Goal: Obtain resource: Obtain resource

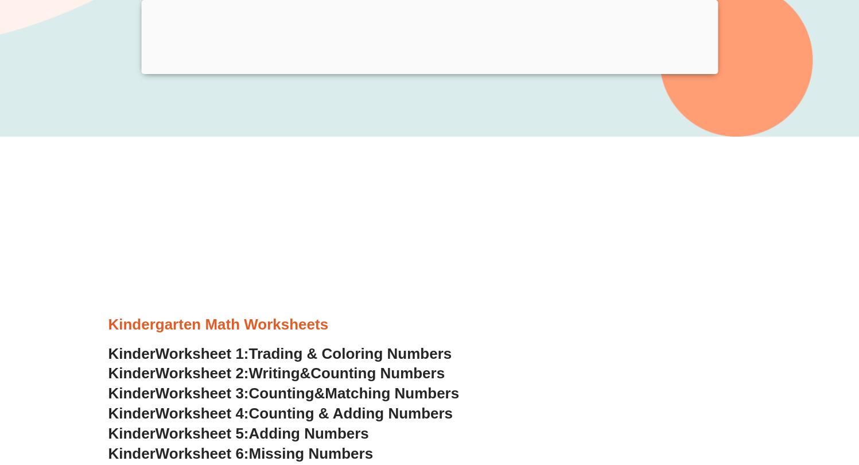
scroll to position [495, 0]
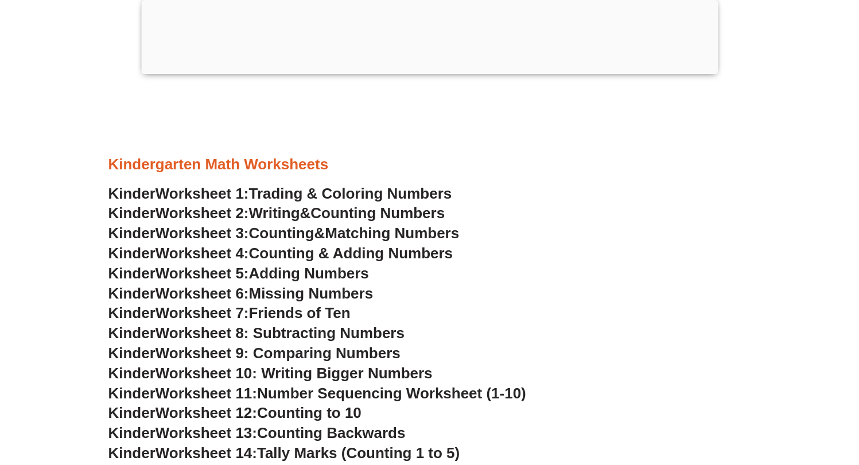
click at [287, 266] on span "Adding Numbers" at bounding box center [309, 272] width 120 height 17
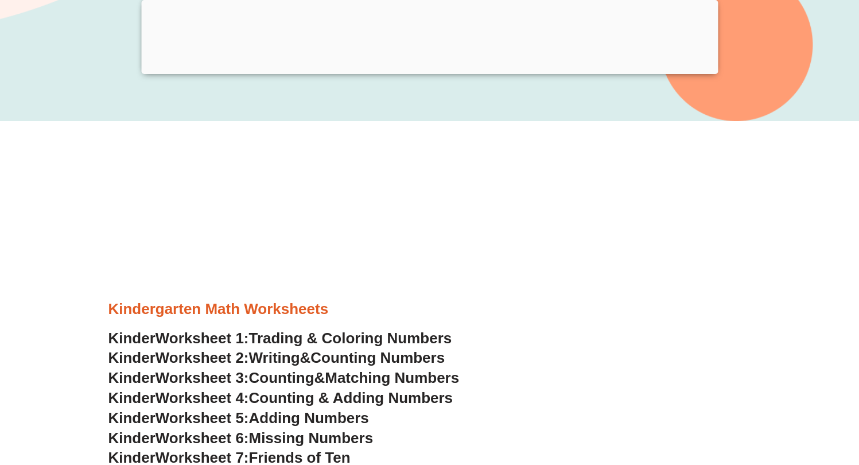
scroll to position [367, 0]
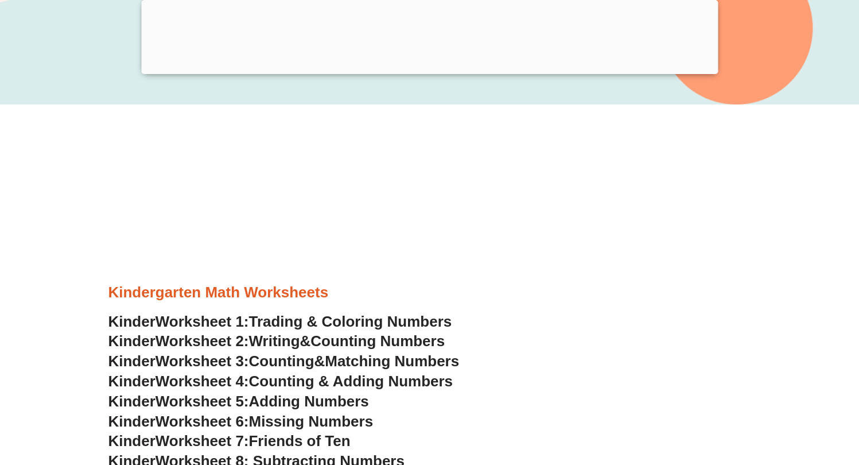
click at [350, 321] on span "Trading & Coloring Numbers" at bounding box center [350, 321] width 203 height 17
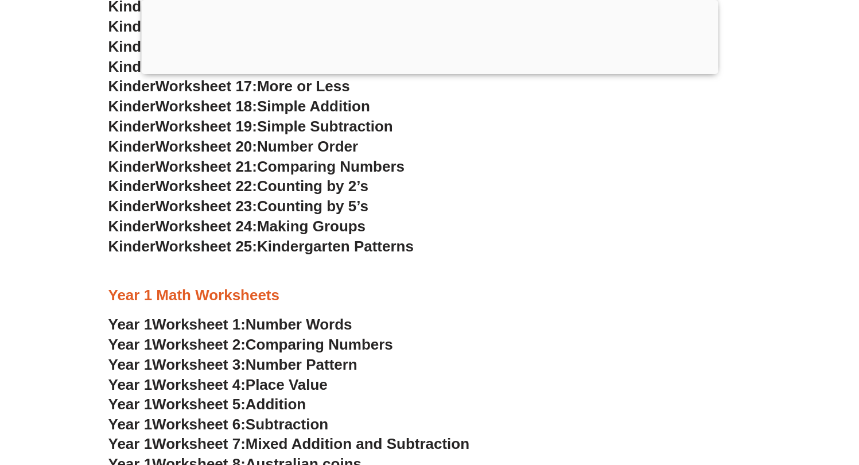
scroll to position [605, 0]
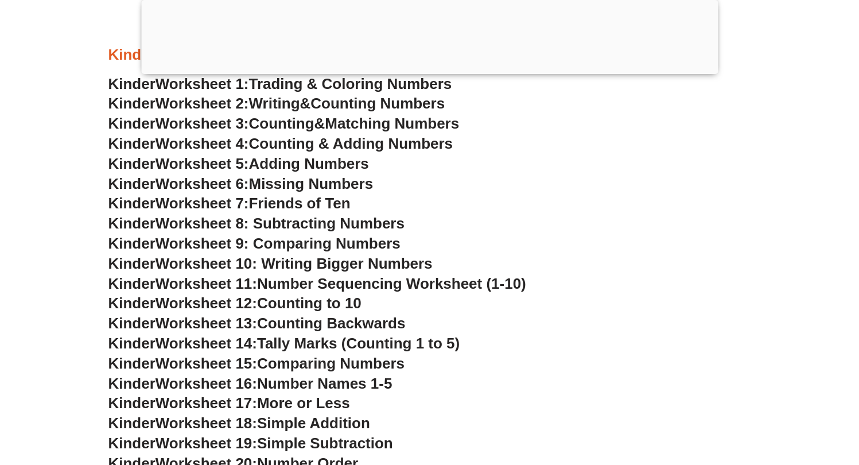
click at [279, 283] on span "Number Sequencing Worksheet (1-10)" at bounding box center [391, 283] width 269 height 17
click at [547, 310] on h3 "Kinder Worksheet 12: Counting to 10" at bounding box center [429, 304] width 642 height 20
click at [290, 286] on span "Number Sequencing Worksheet (1-10)" at bounding box center [391, 283] width 269 height 17
click at [282, 303] on span "Counting to 10" at bounding box center [309, 302] width 104 height 17
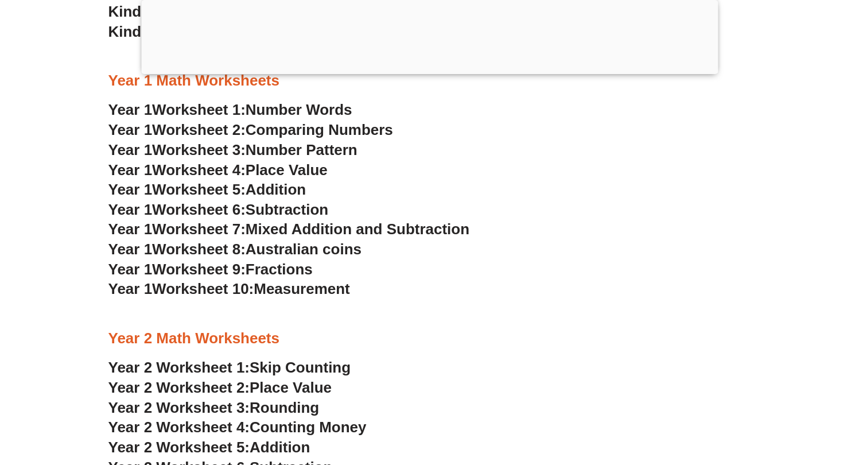
scroll to position [1141, 0]
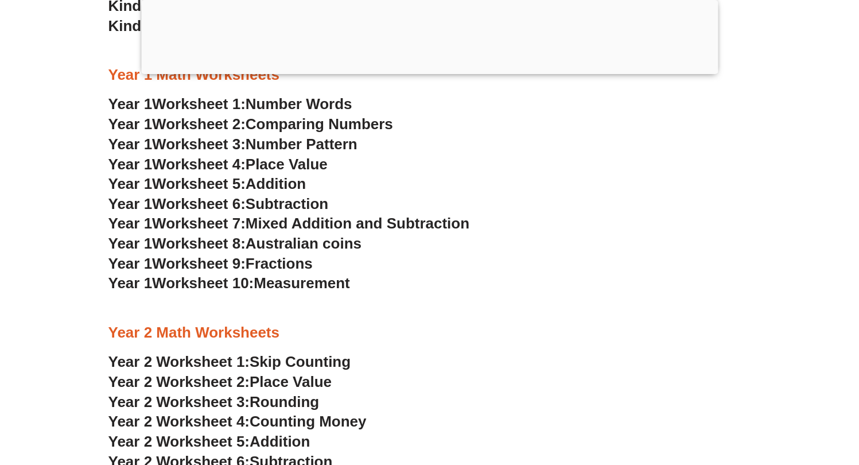
click at [407, 286] on h3 "Year 1 Worksheet 10: Measurement" at bounding box center [429, 284] width 642 height 20
click at [321, 281] on span "Measurement" at bounding box center [302, 282] width 96 height 17
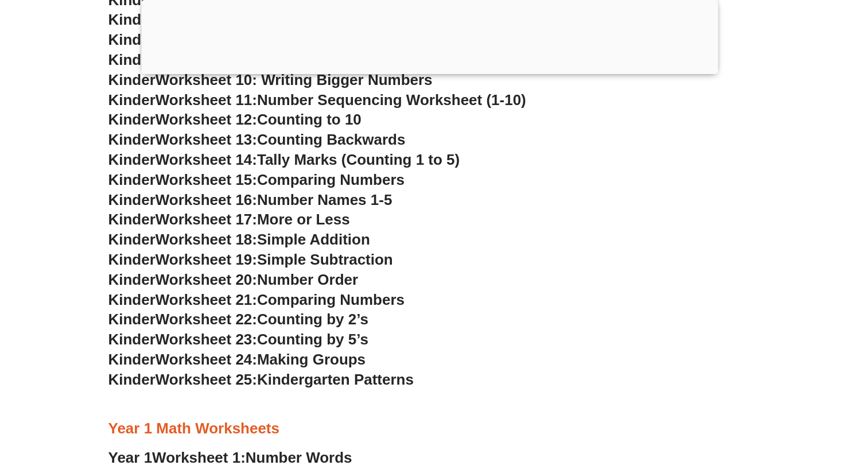
scroll to position [770, 0]
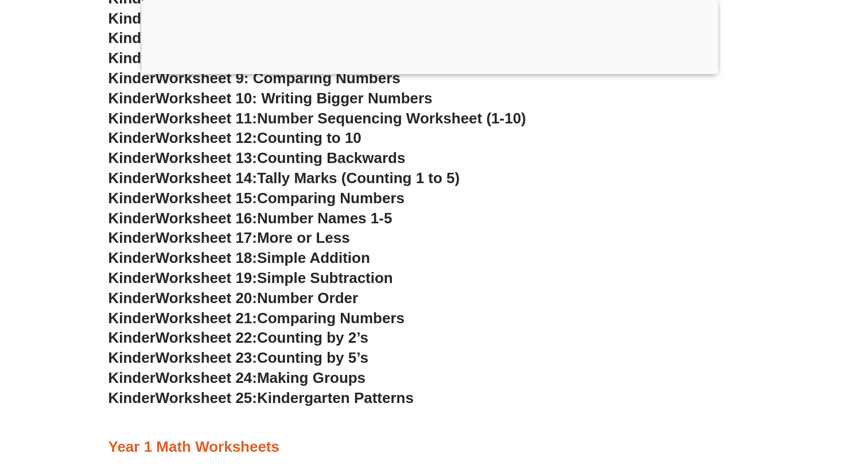
click at [253, 406] on span "Worksheet 25:" at bounding box center [206, 397] width 102 height 17
click at [341, 396] on span "Kindergarten Patterns" at bounding box center [335, 397] width 157 height 17
click at [324, 377] on span "Making Groups" at bounding box center [311, 377] width 108 height 17
click at [322, 354] on span "Counting by 5’s" at bounding box center [312, 357] width 111 height 17
click at [306, 324] on span "Comparing Numbers" at bounding box center [330, 317] width 147 height 17
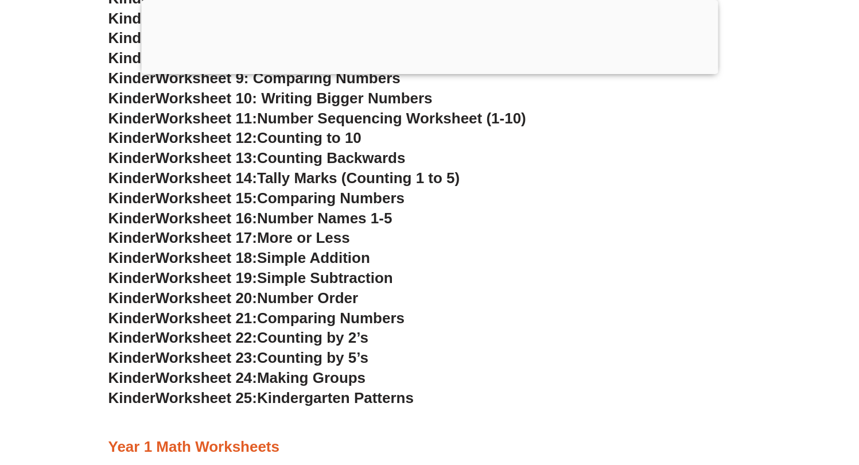
click at [303, 315] on span "Comparing Numbers" at bounding box center [330, 317] width 147 height 17
click at [297, 300] on span "Number Order" at bounding box center [307, 297] width 101 height 17
click at [279, 113] on span "Number Sequencing Worksheet (1-10)" at bounding box center [391, 118] width 269 height 17
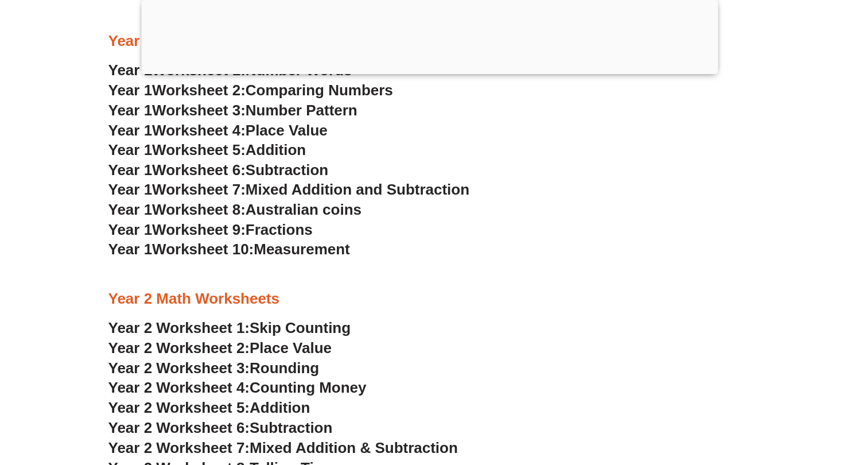
scroll to position [1124, 0]
